Goal: Check status: Check status

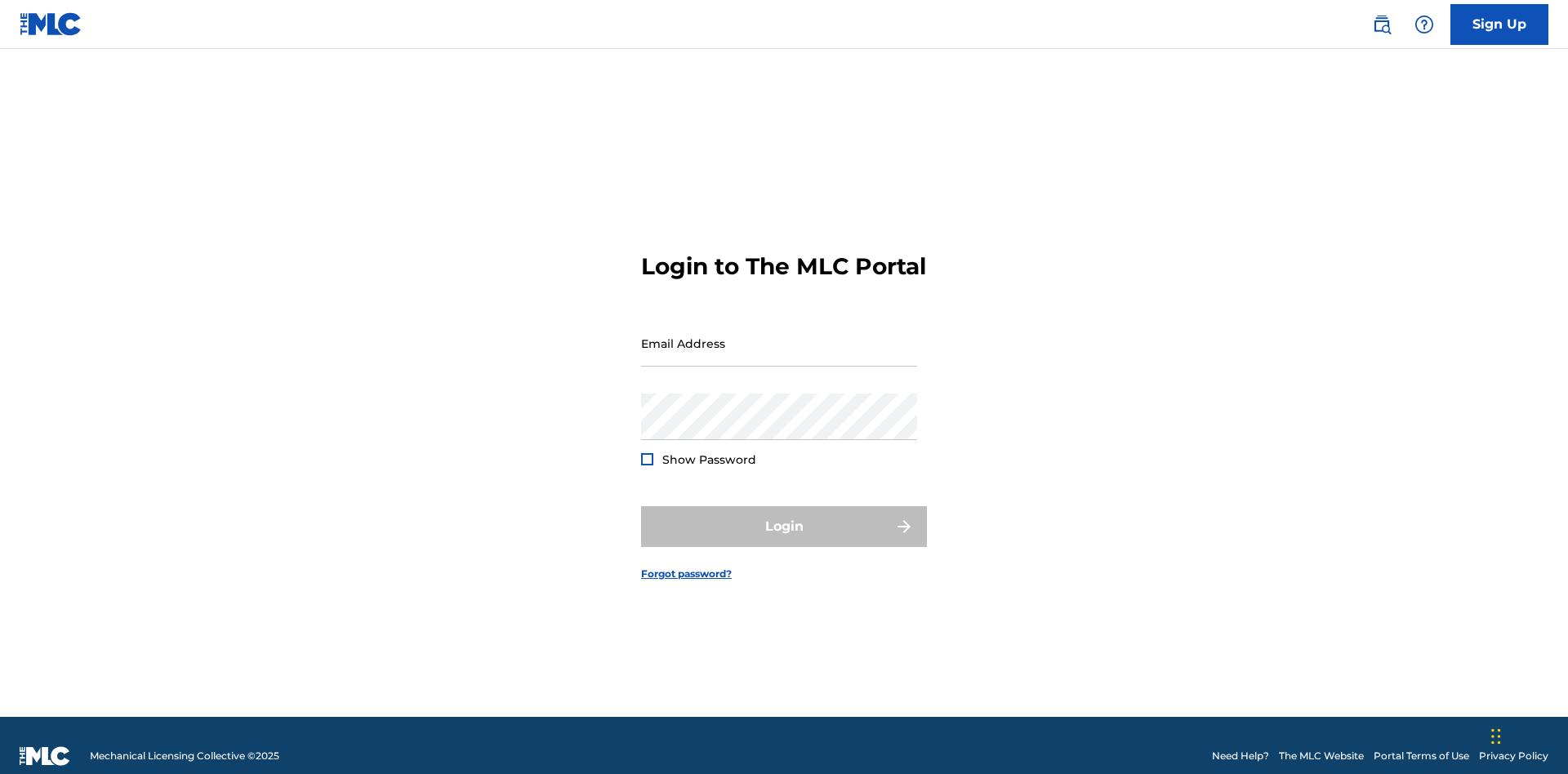
scroll to position [21, 0]
click at [779, 336] on input "Email Address" at bounding box center [779, 344] width 276 height 47
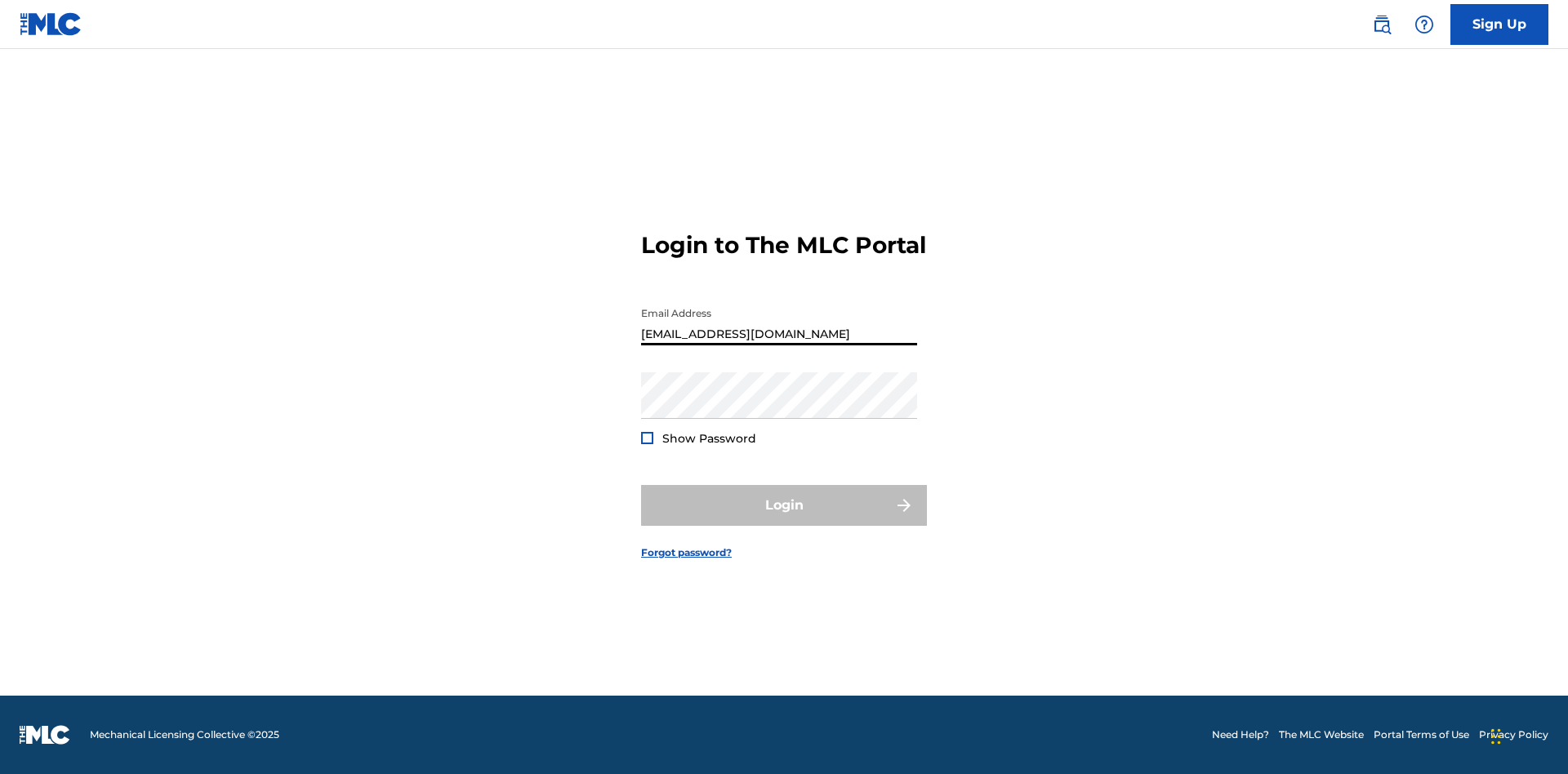
scroll to position [0, 50]
type input "[EMAIL_ADDRESS][DOMAIN_NAME]"
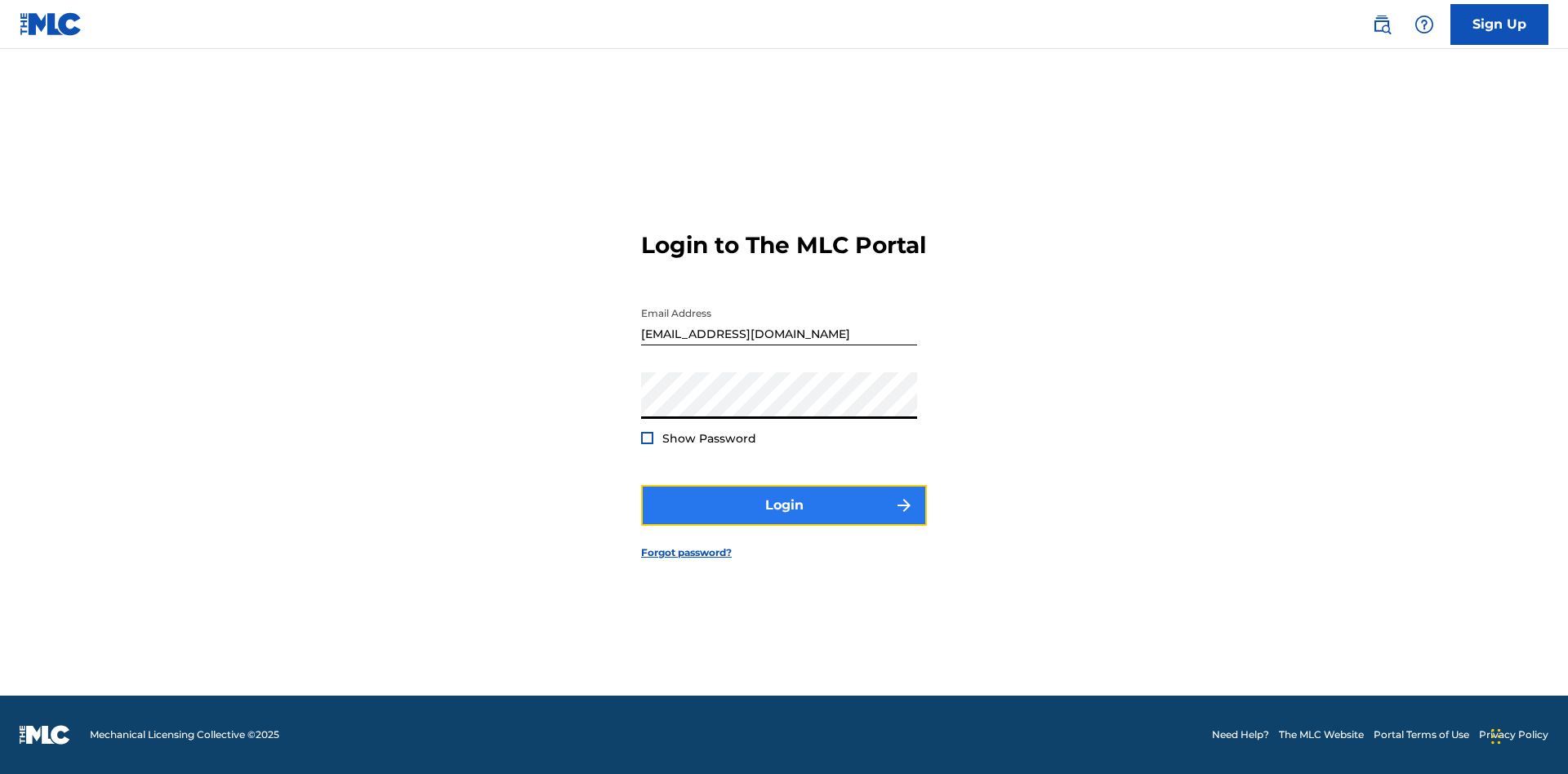
click at [784, 520] on button "Login" at bounding box center [784, 506] width 285 height 41
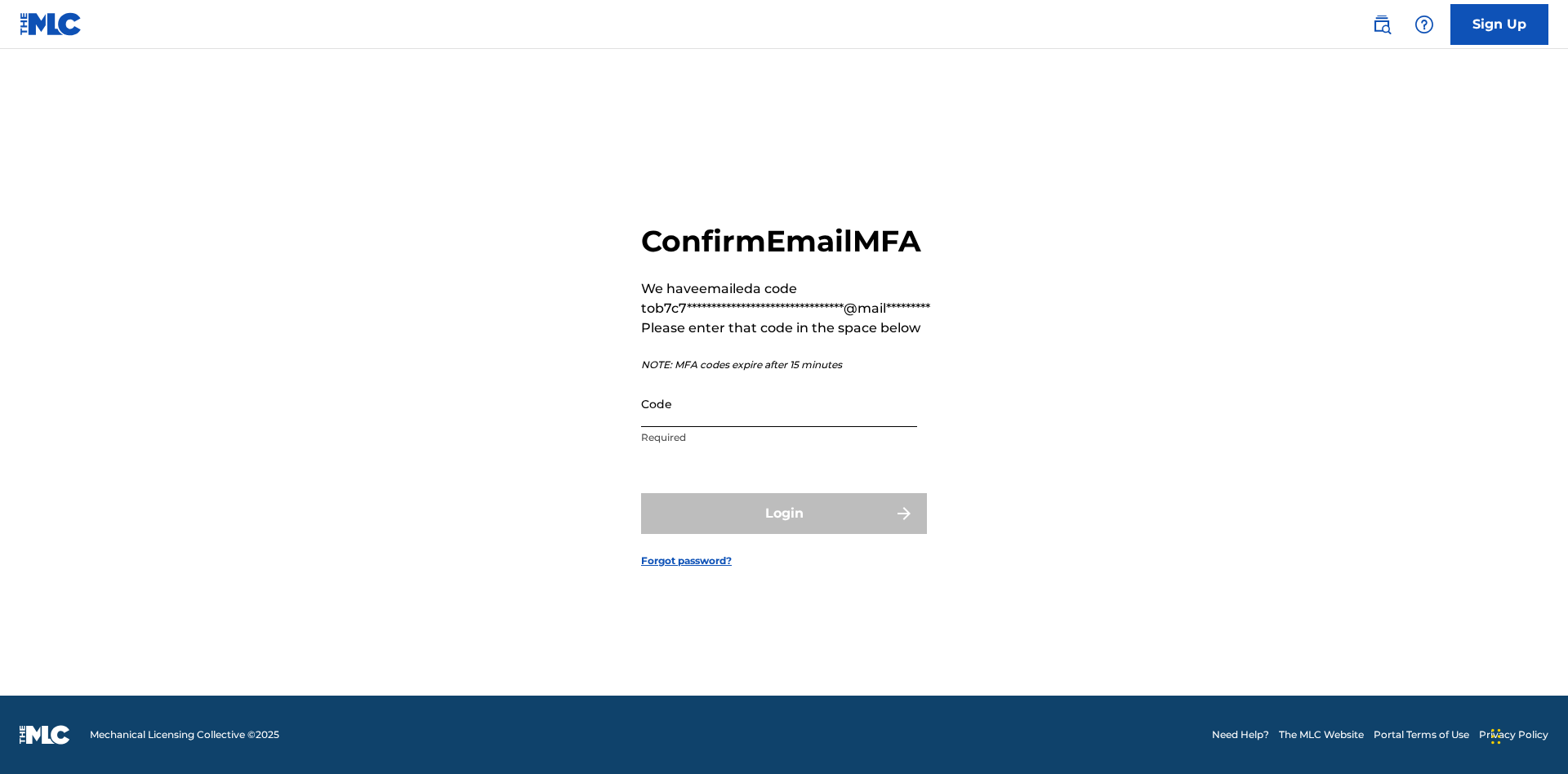
click at [779, 403] on input "Code" at bounding box center [779, 404] width 276 height 47
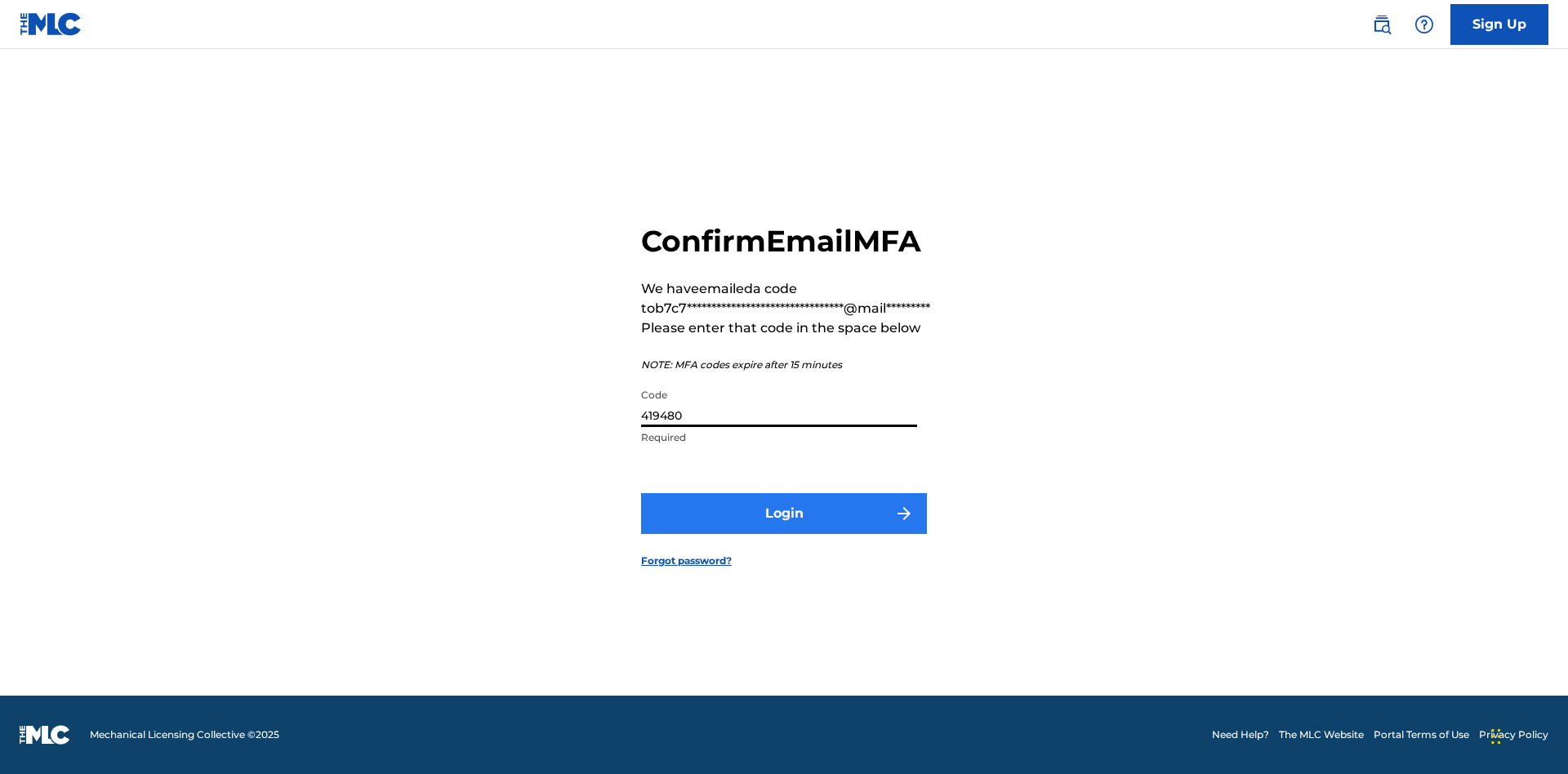
type input "419480"
click at [784, 513] on button "Login" at bounding box center [784, 514] width 285 height 41
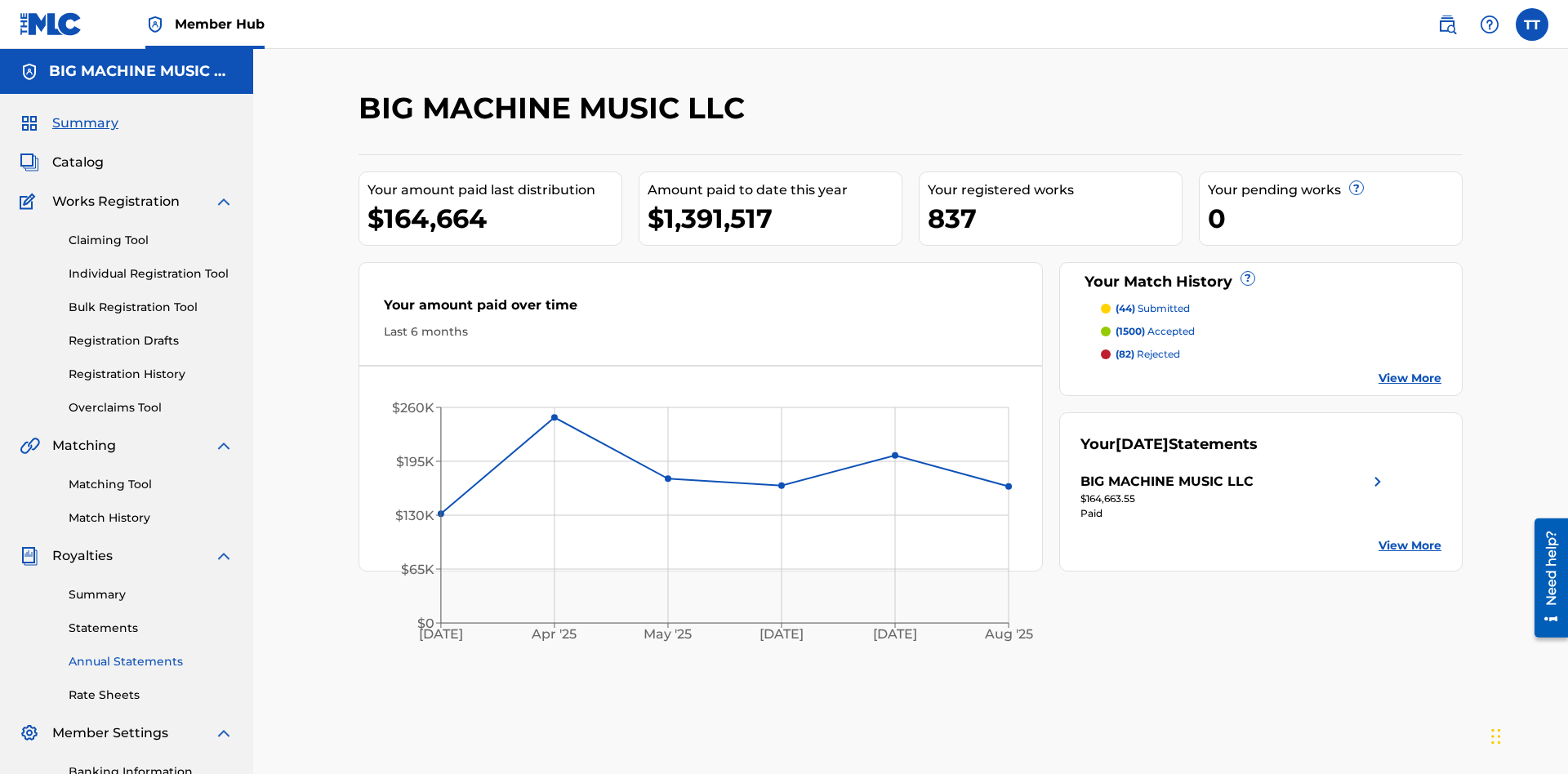
click at [151, 654] on link "Annual Statements" at bounding box center [151, 662] width 165 height 17
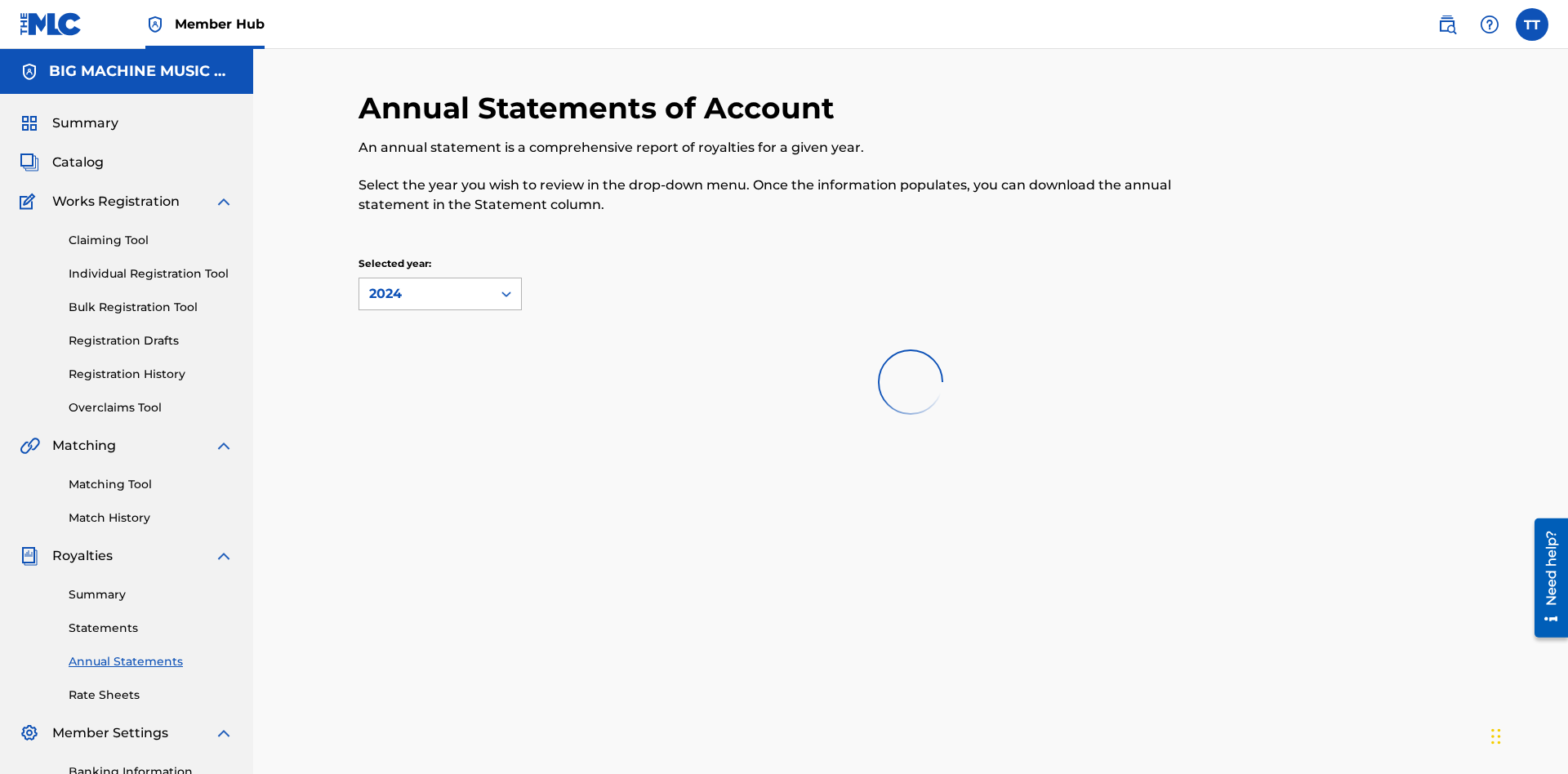
click at [425, 285] on div "2024" at bounding box center [425, 294] width 113 height 19
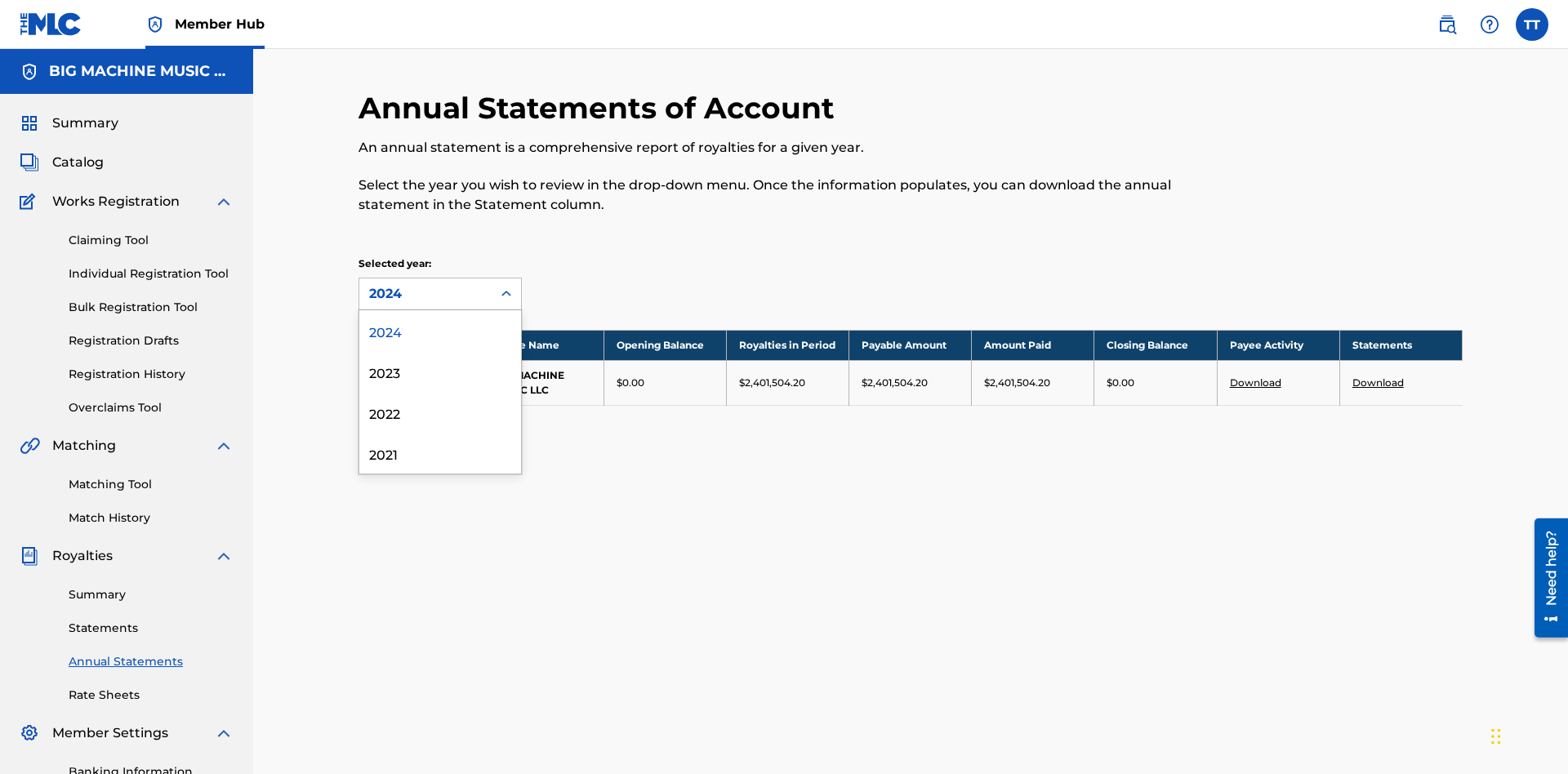
click at [440, 392] on div "2022" at bounding box center [440, 413] width 162 height 41
